Goal: Navigation & Orientation: Understand site structure

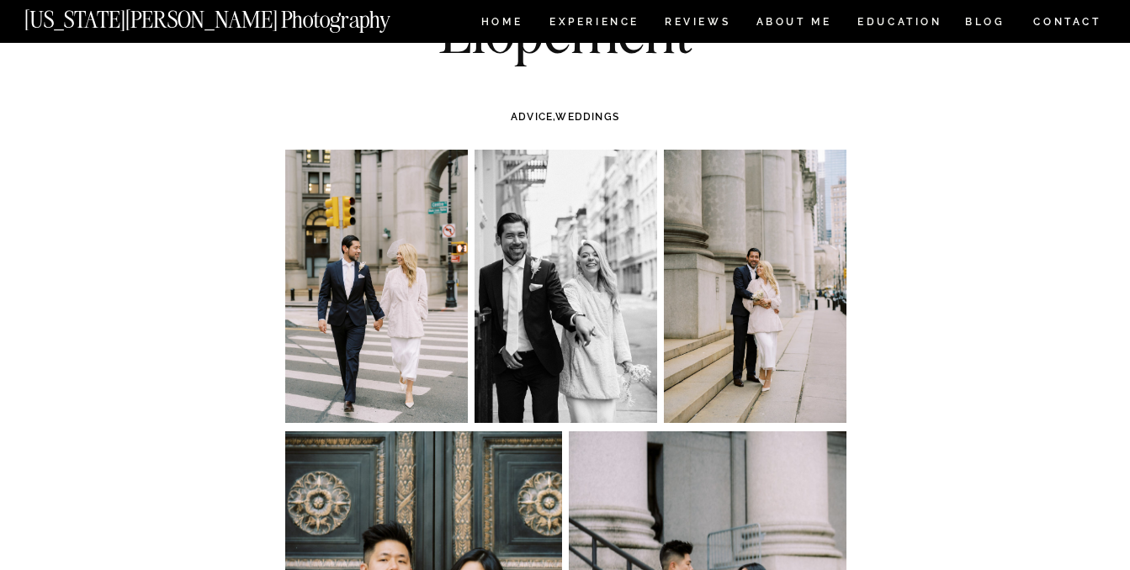
scroll to position [299, 0]
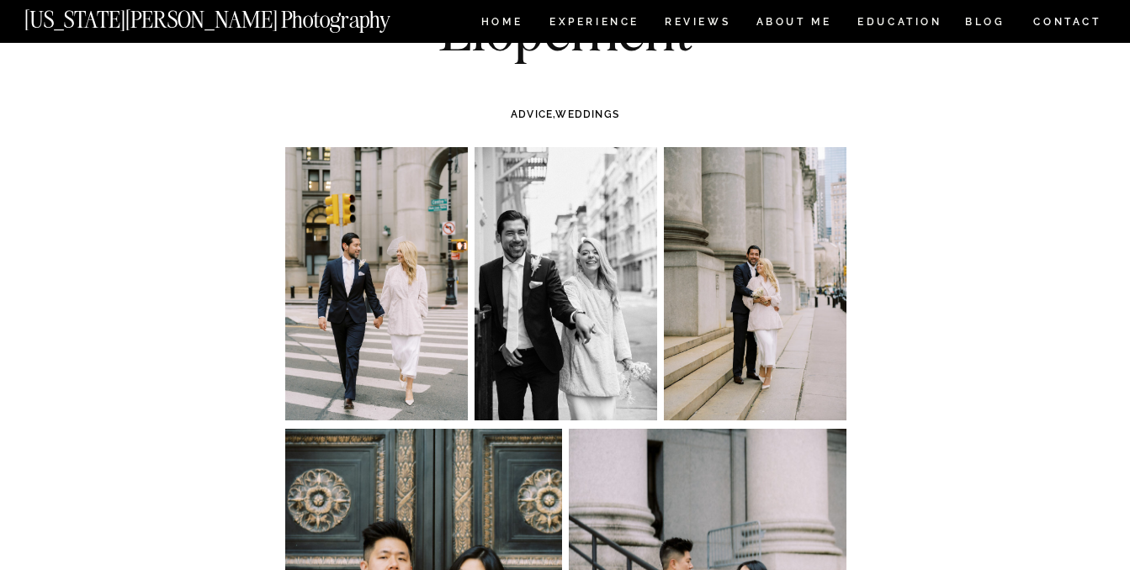
click at [741, 320] on img at bounding box center [755, 283] width 183 height 273
click at [744, 315] on img at bounding box center [755, 283] width 183 height 273
click at [751, 316] on img at bounding box center [755, 283] width 183 height 273
click at [755, 317] on img at bounding box center [755, 283] width 183 height 273
click at [589, 331] on img at bounding box center [565, 283] width 183 height 273
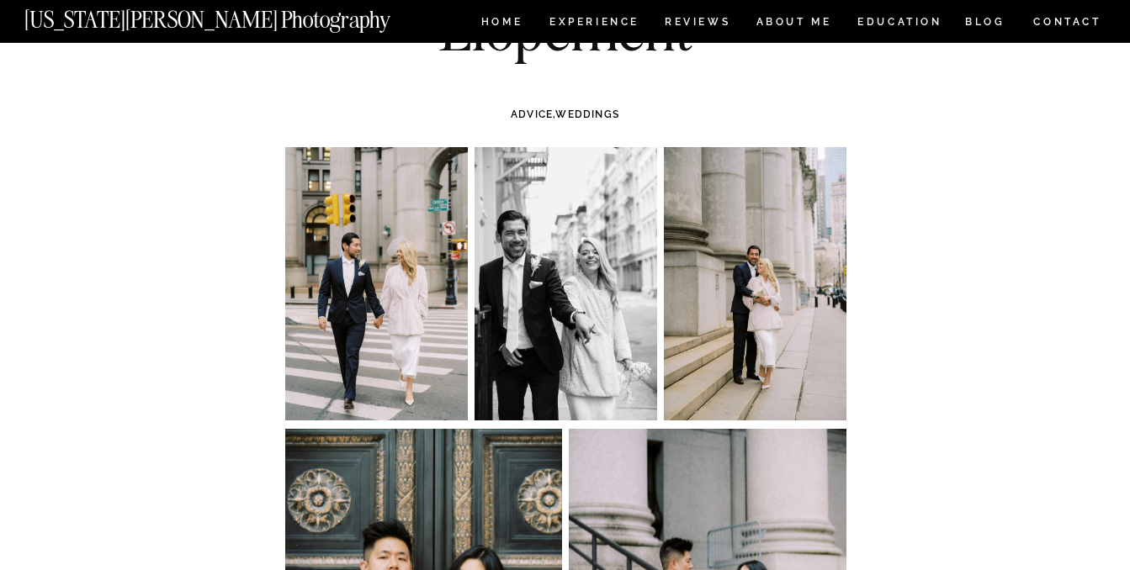
click at [589, 331] on img at bounding box center [565, 283] width 183 height 273
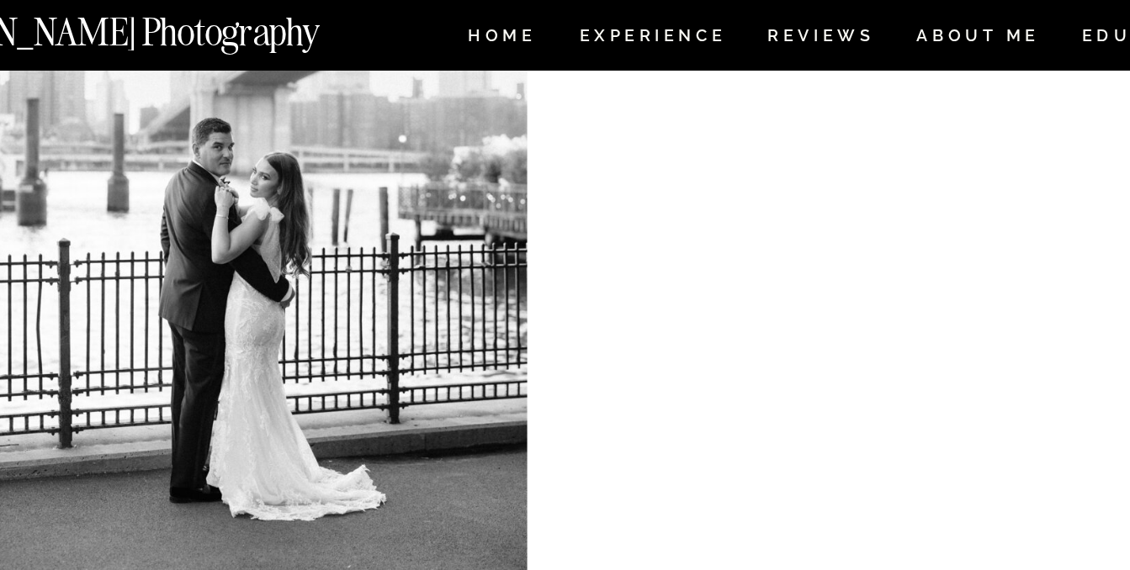
scroll to position [12827, 0]
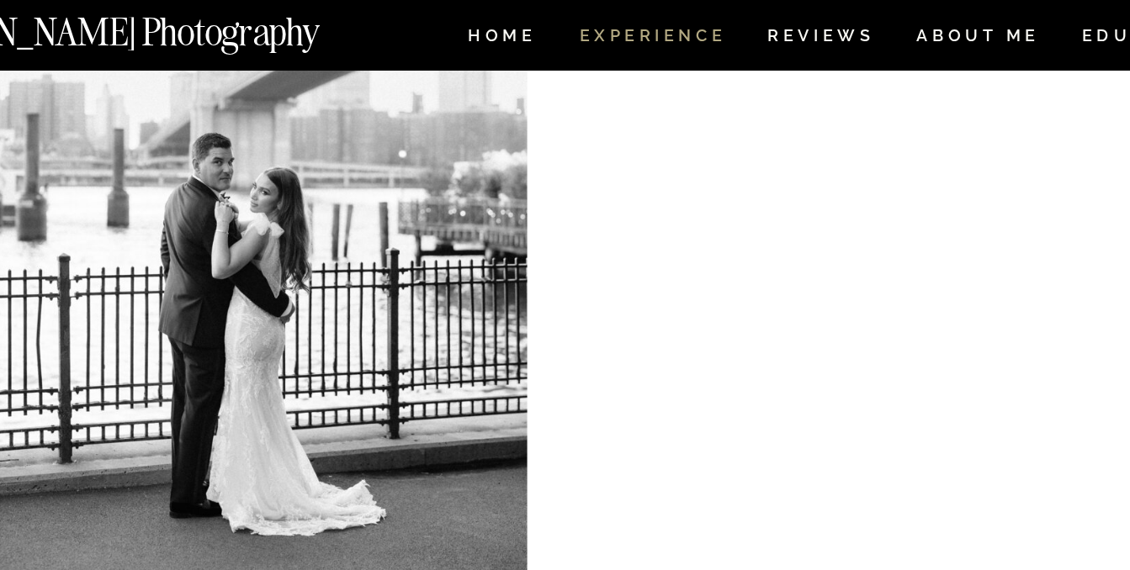
click at [579, 29] on nav "Experience" at bounding box center [593, 24] width 88 height 14
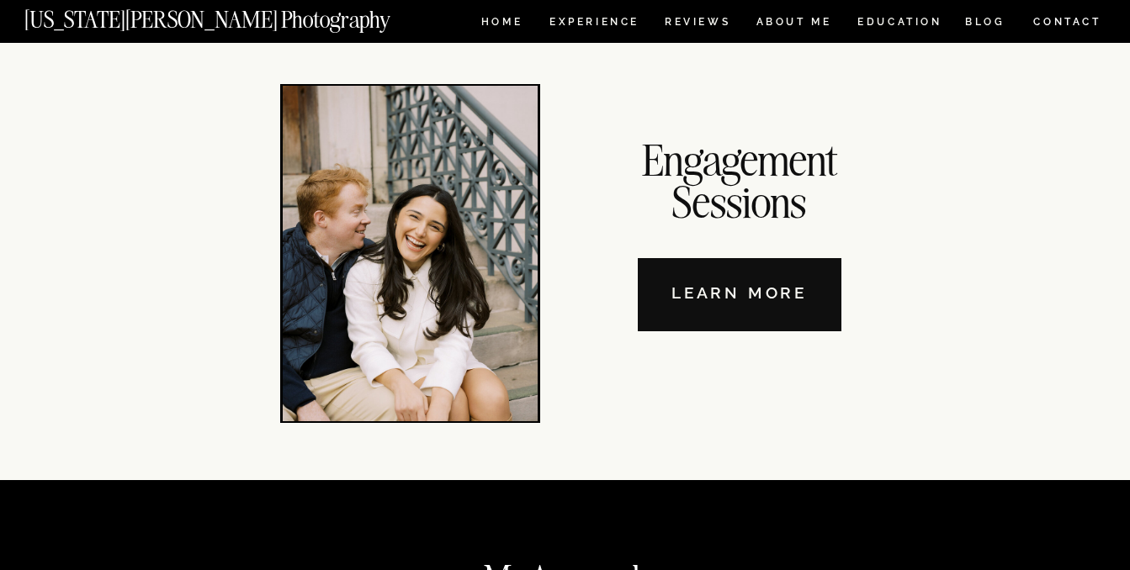
scroll to position [5742, 0]
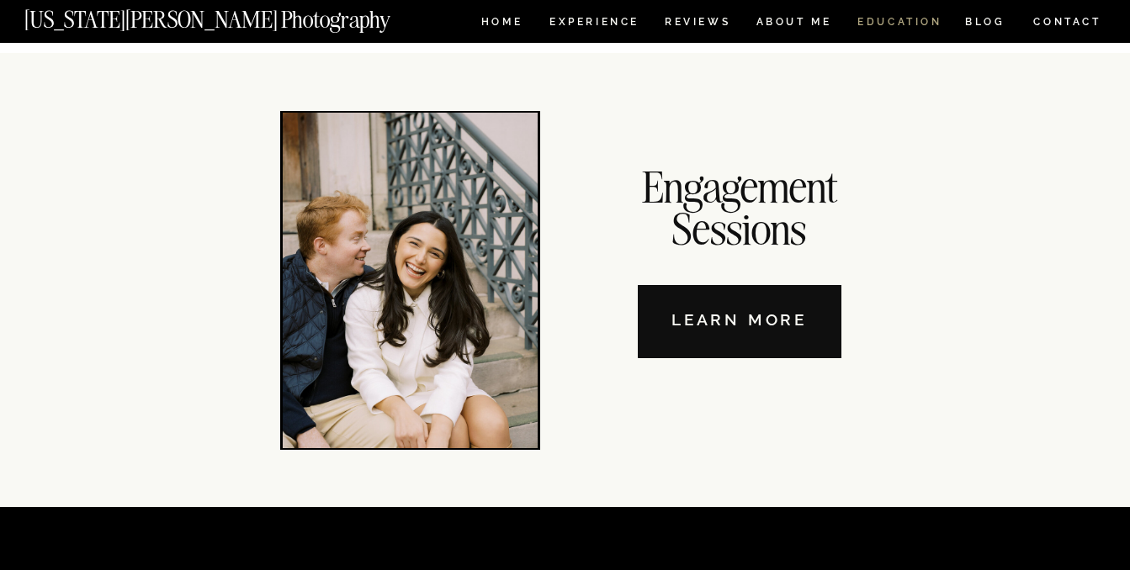
click at [862, 21] on nav "EDUCATION" at bounding box center [899, 24] width 88 height 14
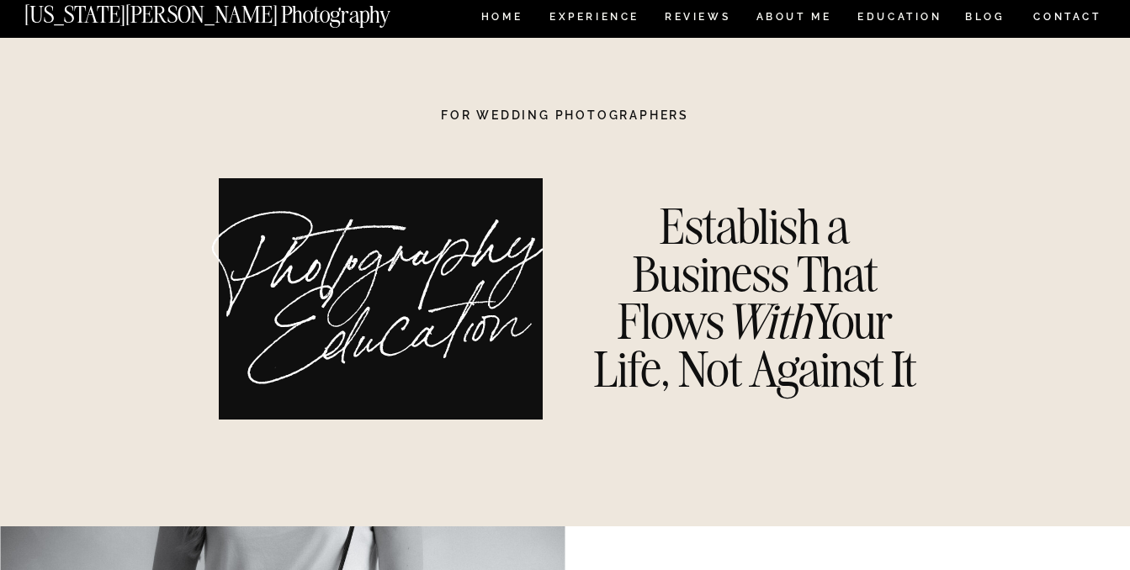
scroll to position [6, 0]
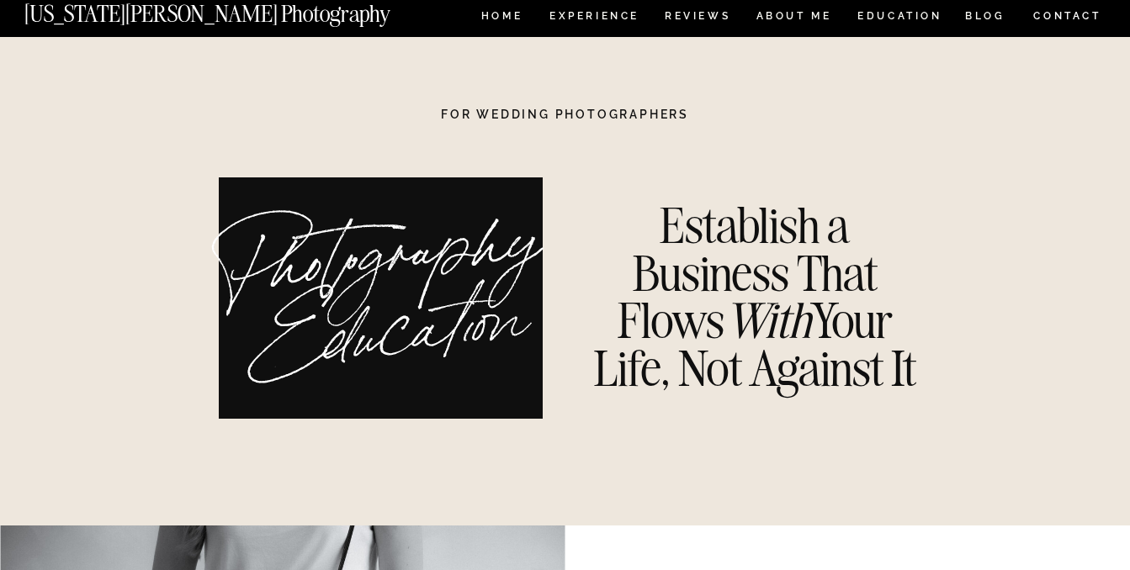
click at [707, 11] on nav "REVIEWS" at bounding box center [696, 18] width 63 height 14
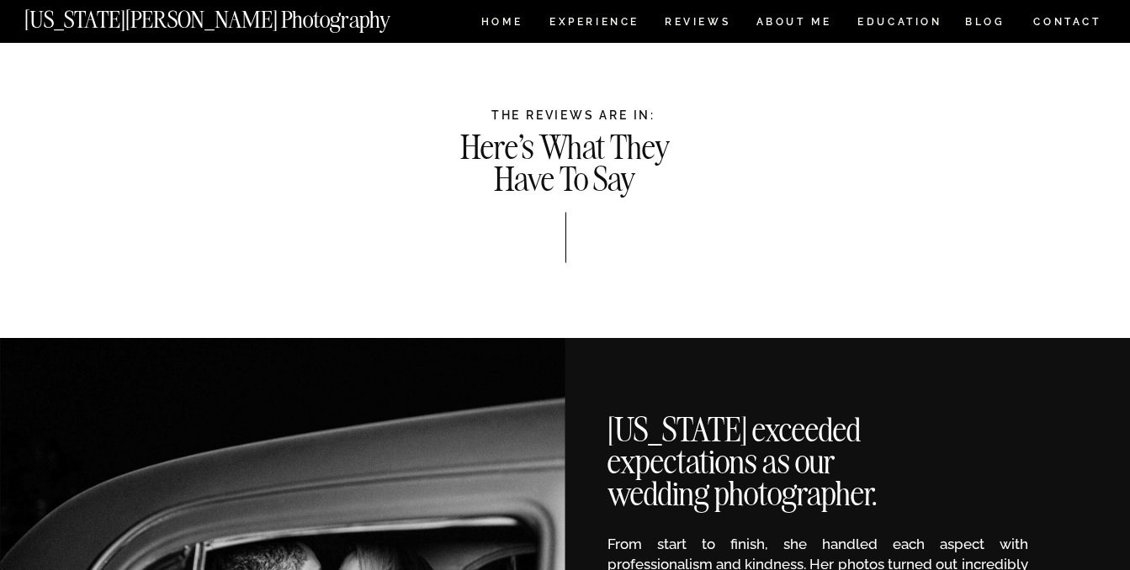
click at [521, 32] on div at bounding box center [565, 21] width 1130 height 43
click at [506, 24] on nav "HOME" at bounding box center [502, 24] width 48 height 14
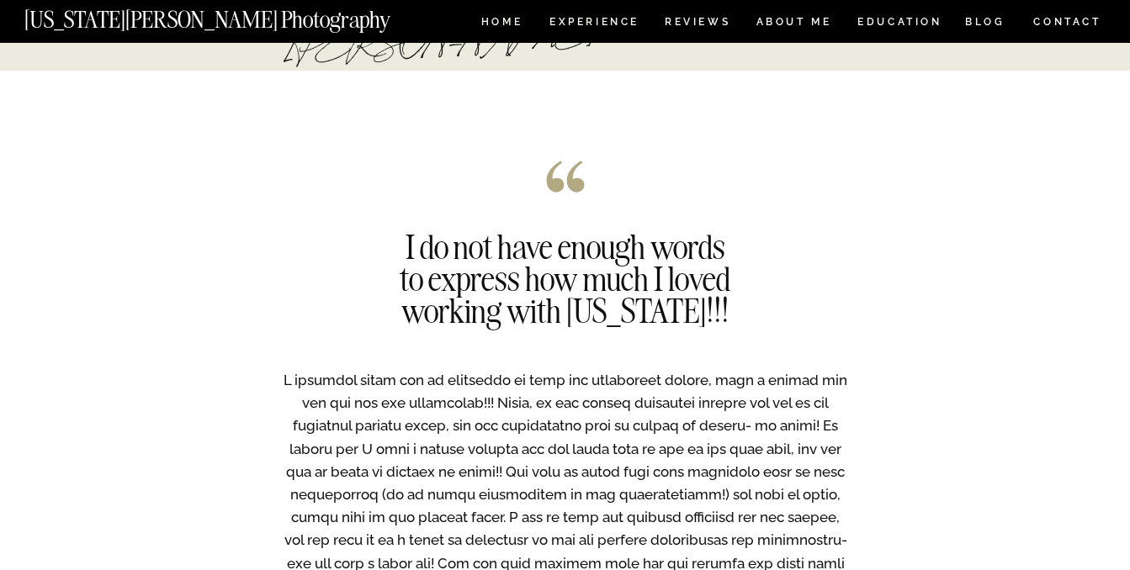
scroll to position [1365, 0]
